Goal: Communication & Community: Answer question/provide support

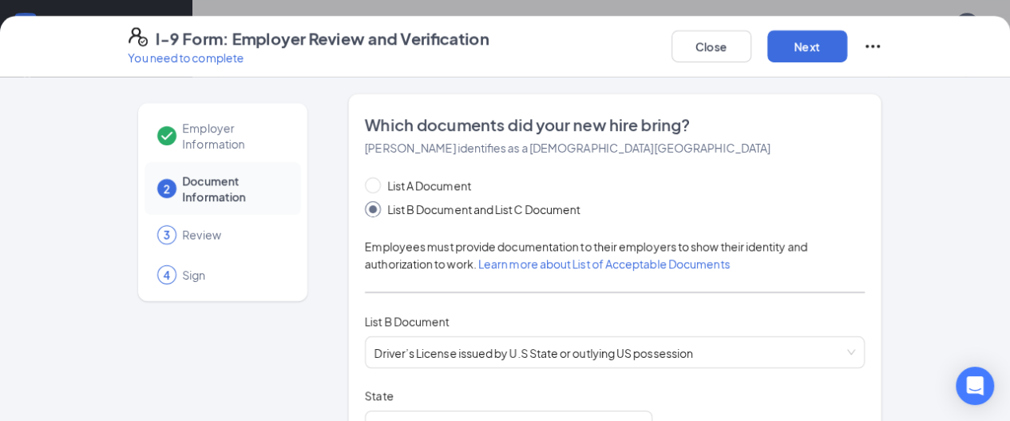
scroll to position [657, 0]
click at [751, 39] on button "Close" at bounding box center [711, 46] width 80 height 32
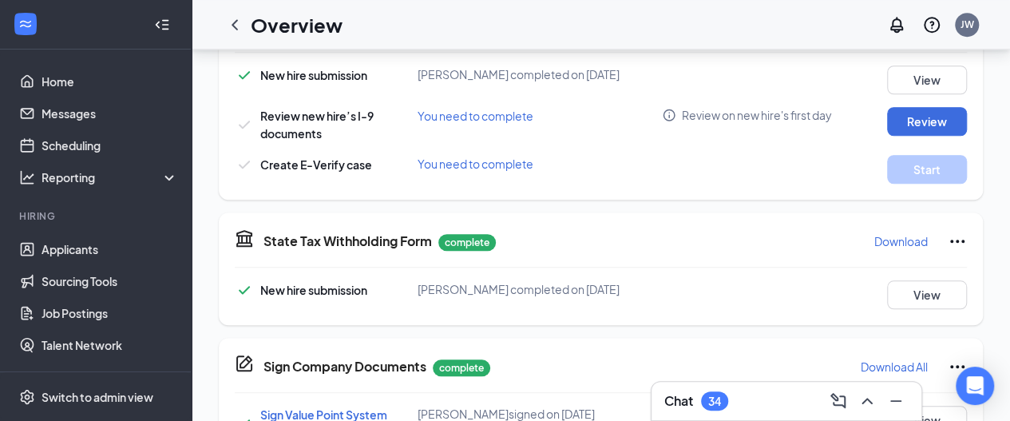
click at [779, 401] on div "Chat 34" at bounding box center [786, 401] width 244 height 26
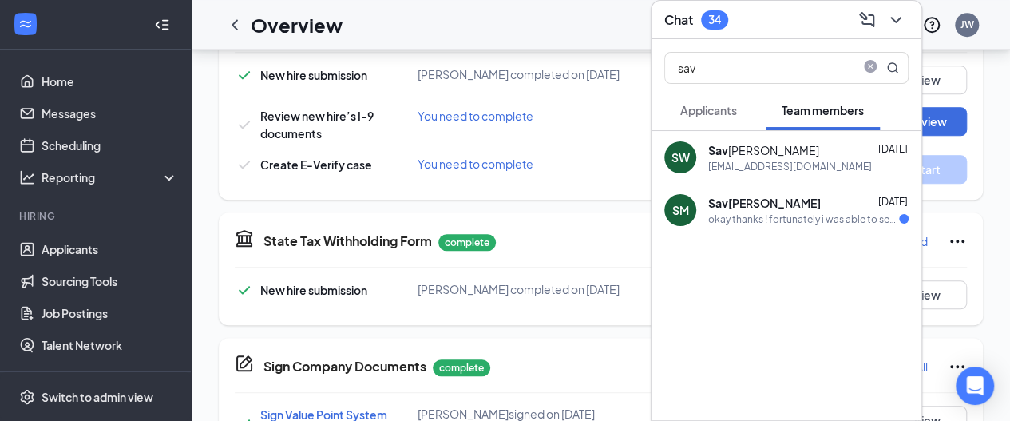
click at [774, 153] on div "[PERSON_NAME]" at bounding box center [763, 150] width 111 height 16
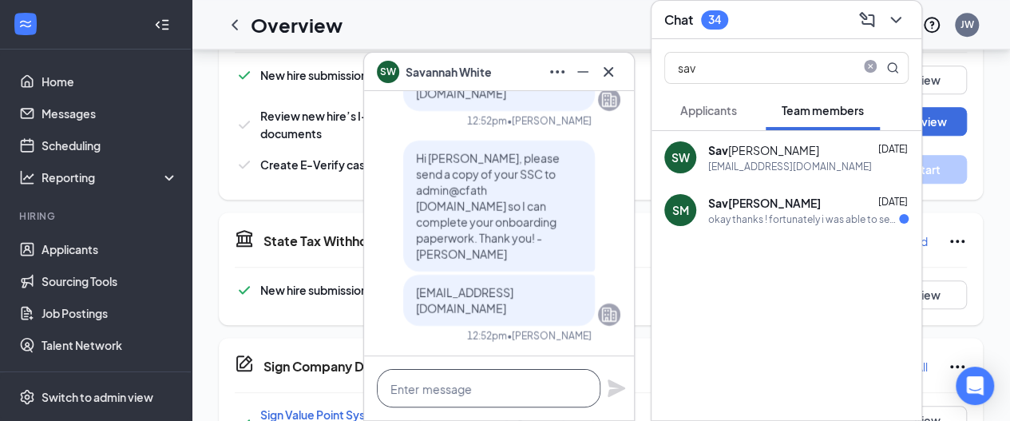
click at [444, 382] on textarea at bounding box center [488, 388] width 223 height 38
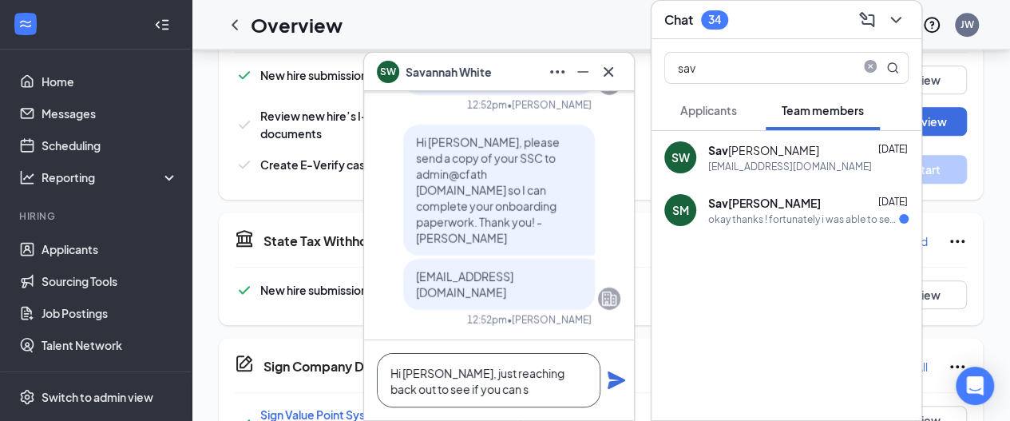
click at [457, 370] on textarea "Hi [PERSON_NAME], just reaching back out to see if you can s" at bounding box center [488, 380] width 223 height 54
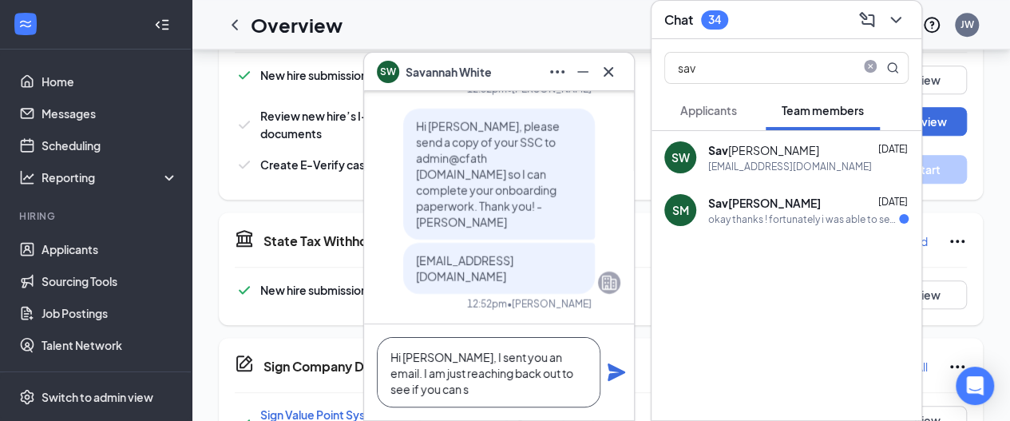
click at [455, 392] on textarea "Hi [PERSON_NAME], I sent you an email. I am just reaching back out to see if yo…" at bounding box center [488, 372] width 223 height 70
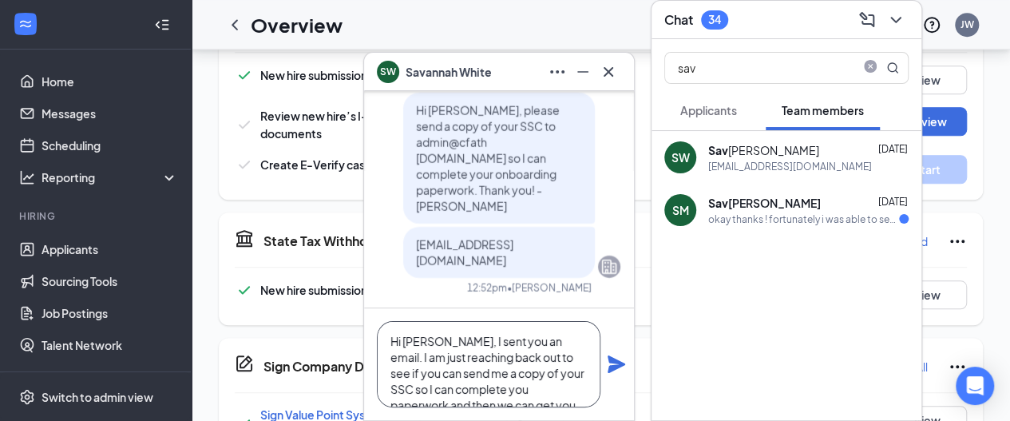
scroll to position [96, 0]
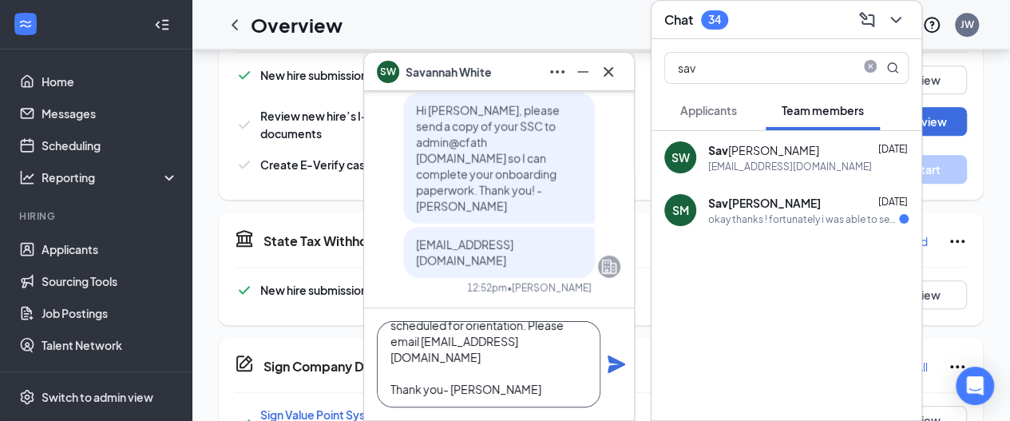
type textarea "Hi [PERSON_NAME], I sent you an email. I am just reaching back out to see if yo…"
click at [612, 366] on icon "Plane" at bounding box center [616, 364] width 18 height 18
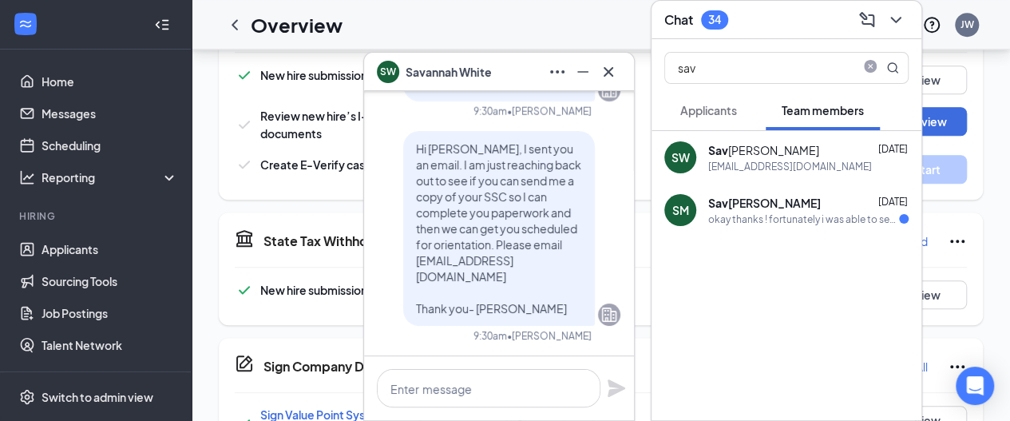
scroll to position [0, 0]
click at [598, 74] on button at bounding box center [608, 72] width 26 height 26
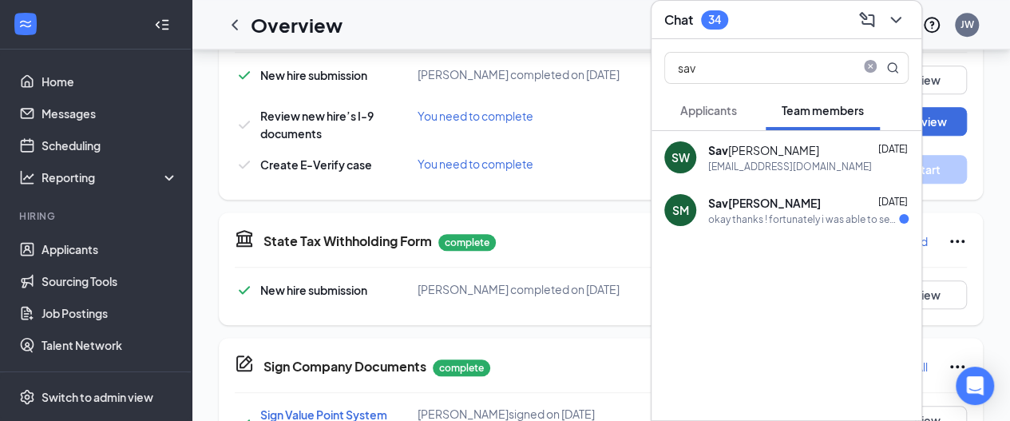
click at [907, 26] on button at bounding box center [896, 20] width 26 height 26
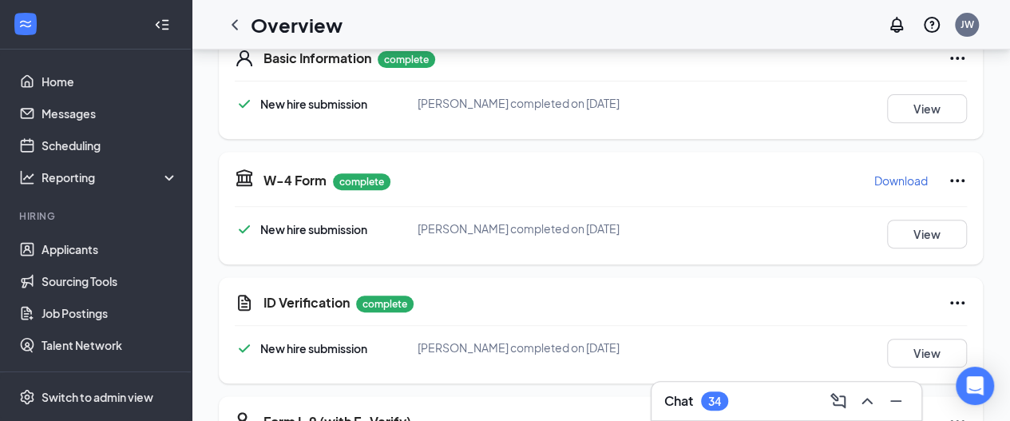
scroll to position [247, 0]
